Goal: Download file/media

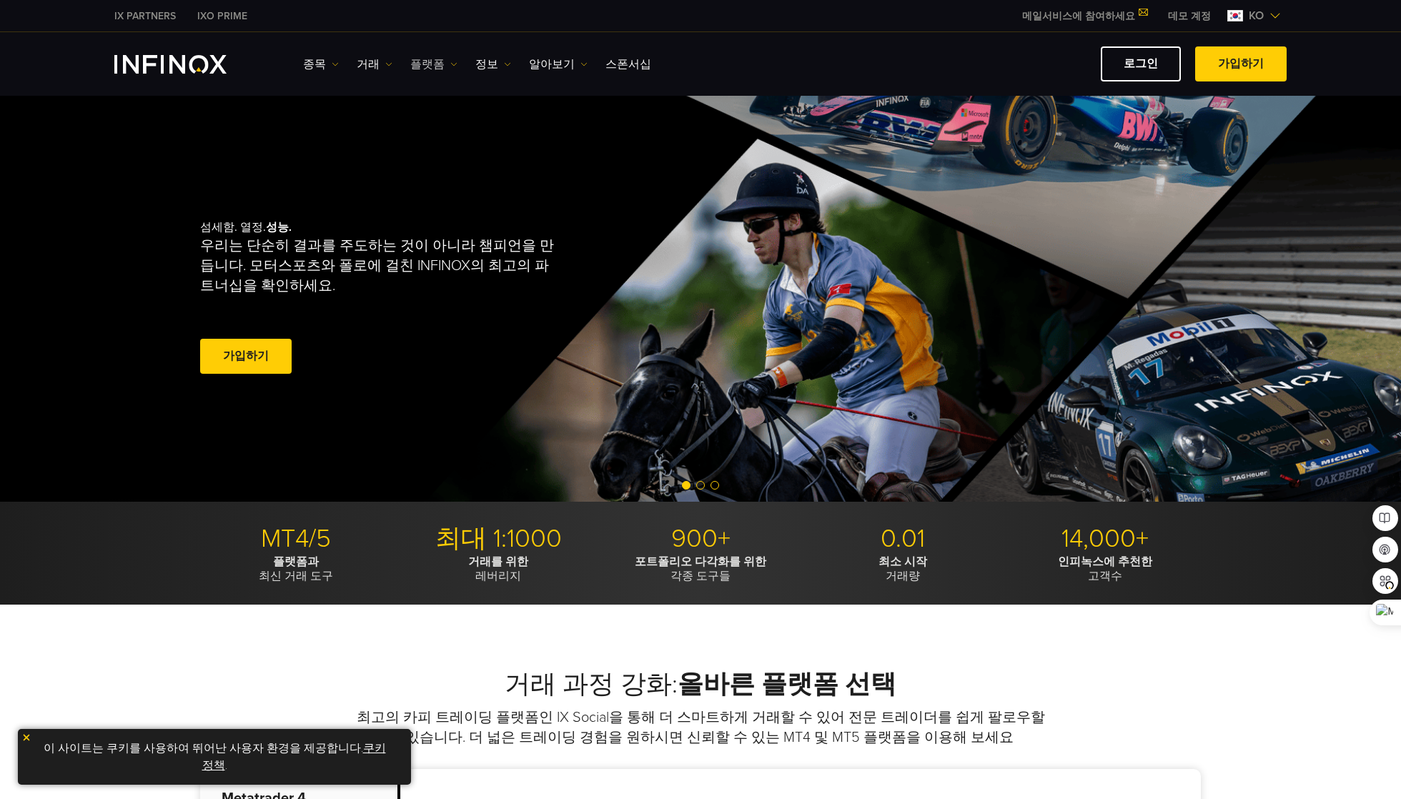
click at [427, 65] on link "플랫폼" at bounding box center [433, 64] width 47 height 17
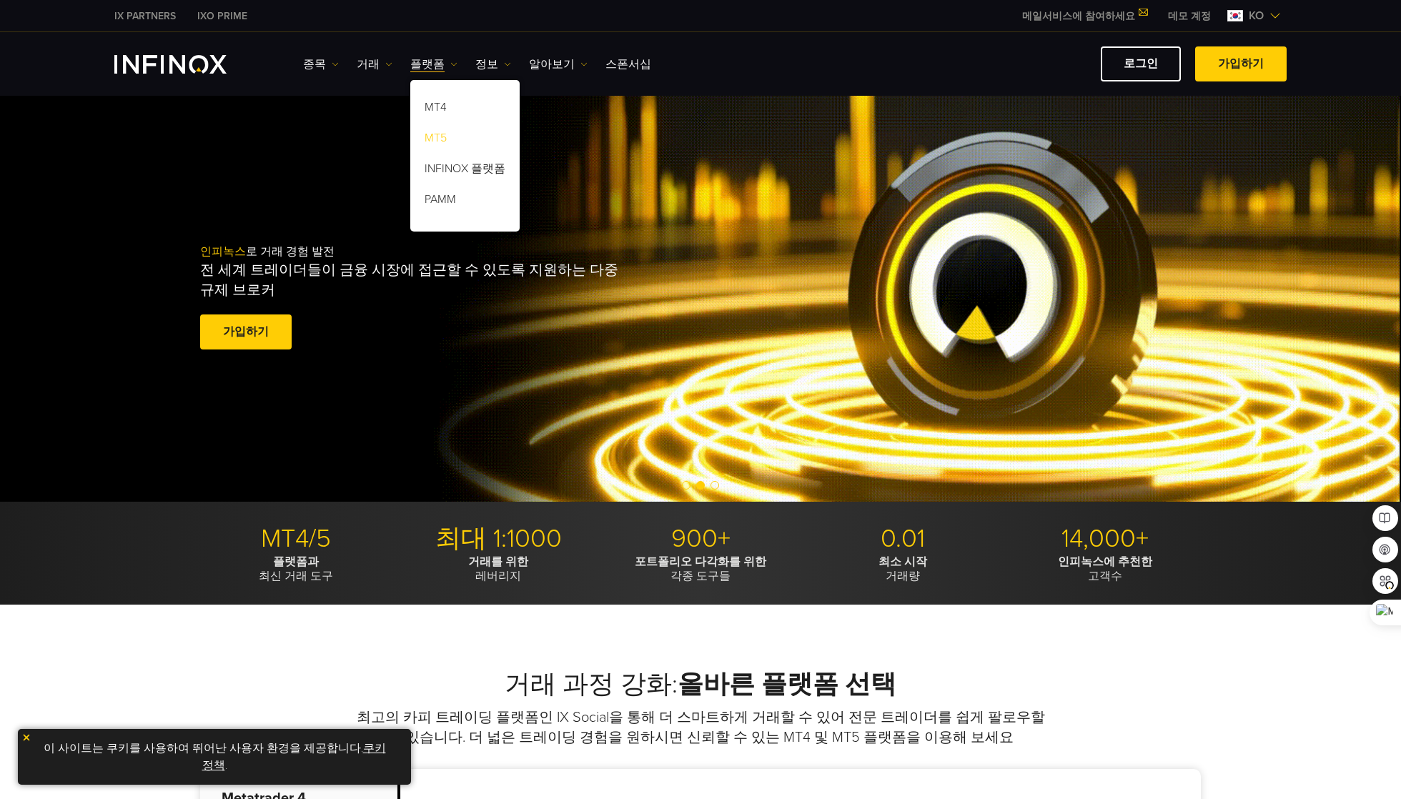
click at [440, 140] on link "MT5" at bounding box center [464, 140] width 109 height 31
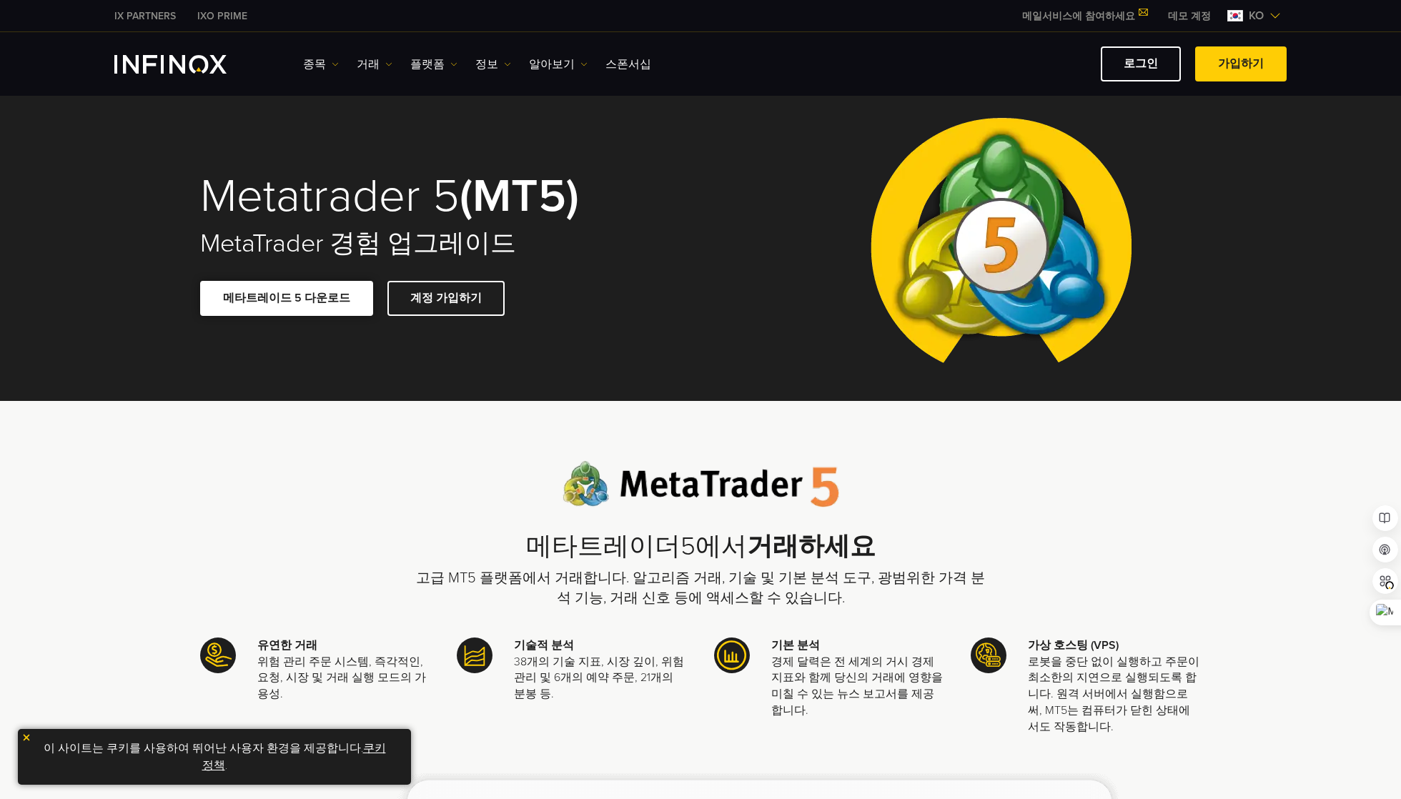
click at [287, 299] on span at bounding box center [287, 299] width 0 height 0
